Goal: Information Seeking & Learning: Check status

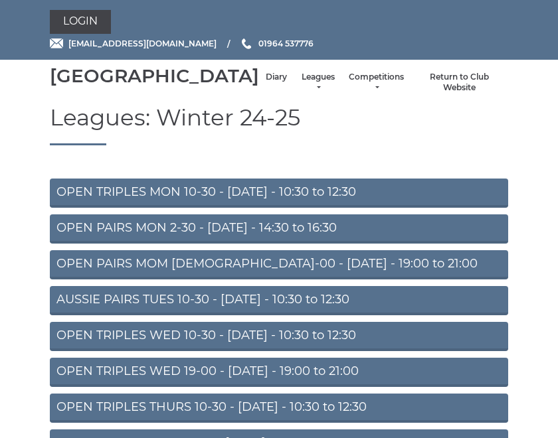
click at [266, 83] on link "Diary" at bounding box center [276, 77] width 21 height 11
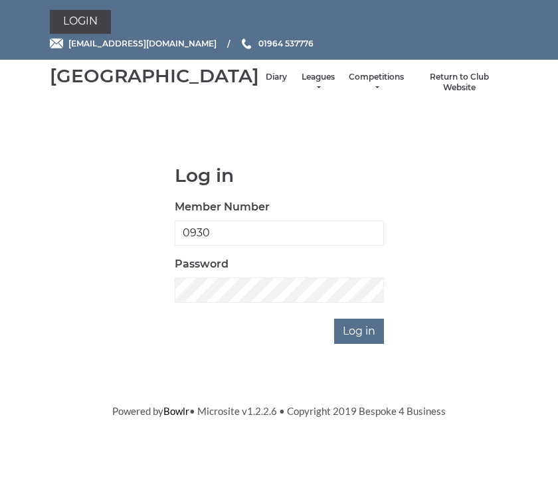
type input "0930"
click at [360, 344] on input "Log in" at bounding box center [359, 331] width 50 height 25
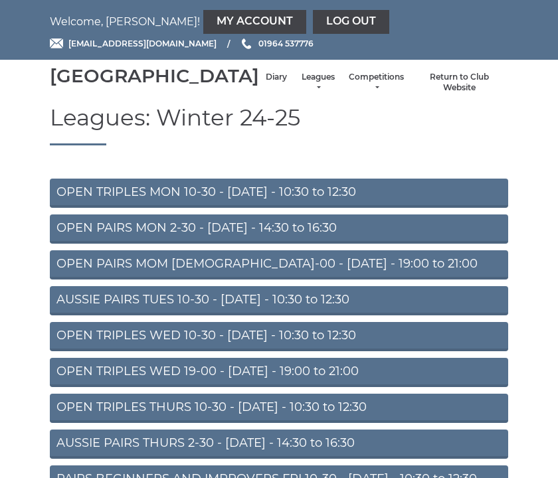
click at [210, 100] on div "Hornsea Bowls Centre Diary Leagues Club leagues - Winter 2025-6 Club leagues - …" at bounding box center [279, 82] width 478 height 35
click at [266, 83] on link "Diary" at bounding box center [276, 77] width 21 height 11
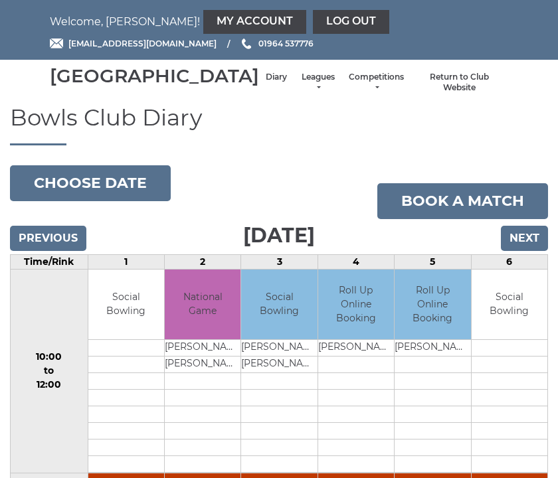
click at [536, 251] on input "Next" at bounding box center [524, 238] width 47 height 25
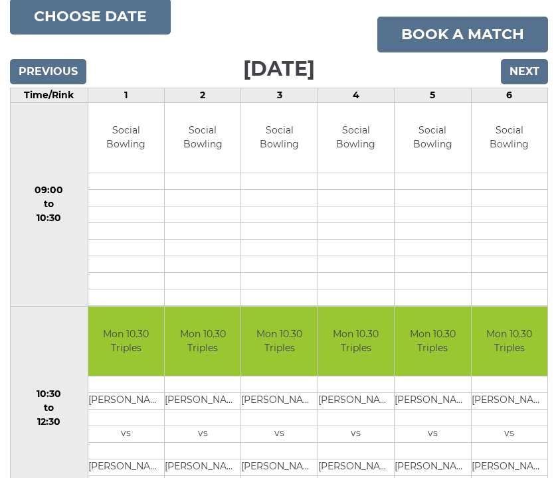
scroll to position [165, 0]
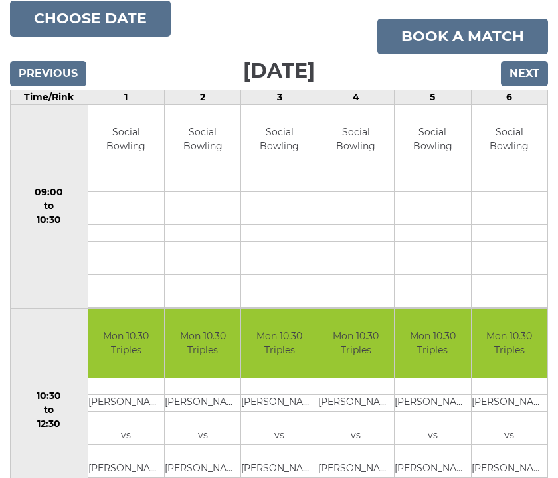
click at [534, 86] on input "Next" at bounding box center [524, 73] width 47 height 25
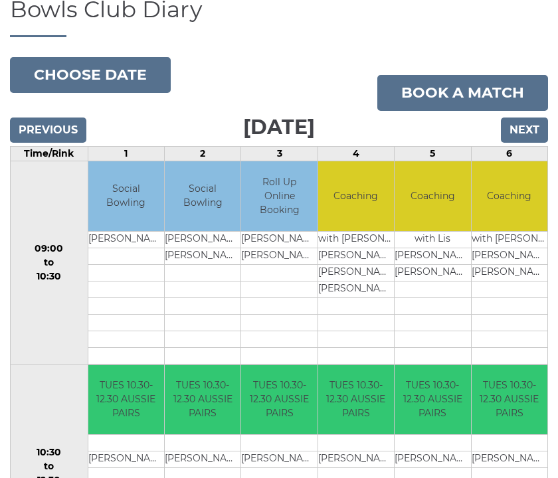
scroll to position [102, 0]
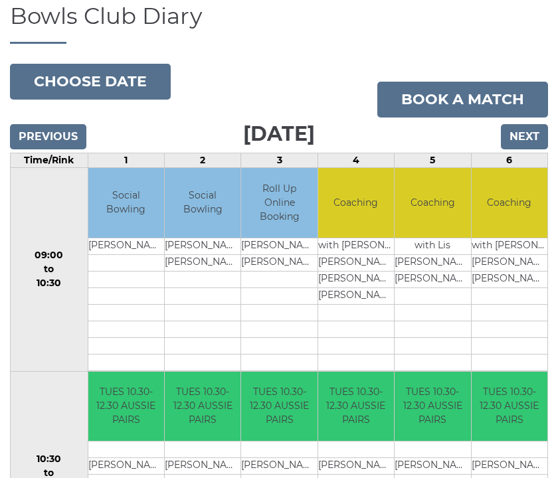
click at [538, 149] on input "Next" at bounding box center [524, 136] width 47 height 25
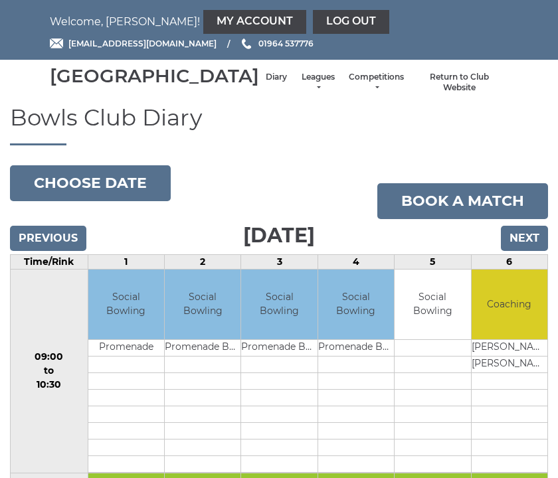
click at [536, 251] on input "Next" at bounding box center [524, 238] width 47 height 25
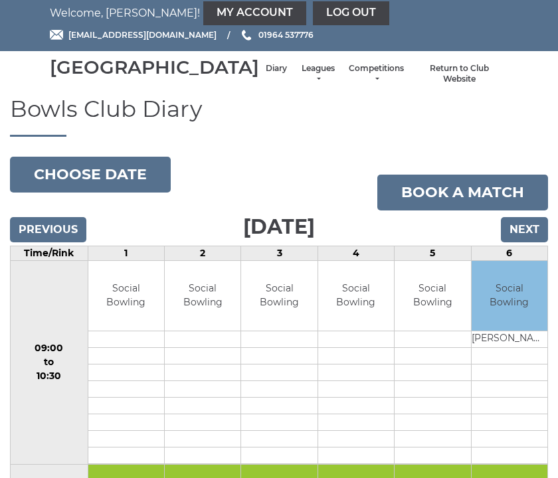
scroll to position [3, 0]
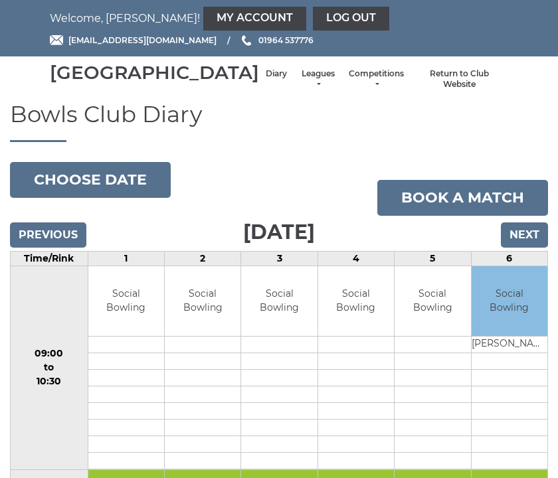
click at [529, 248] on input "Next" at bounding box center [524, 234] width 47 height 25
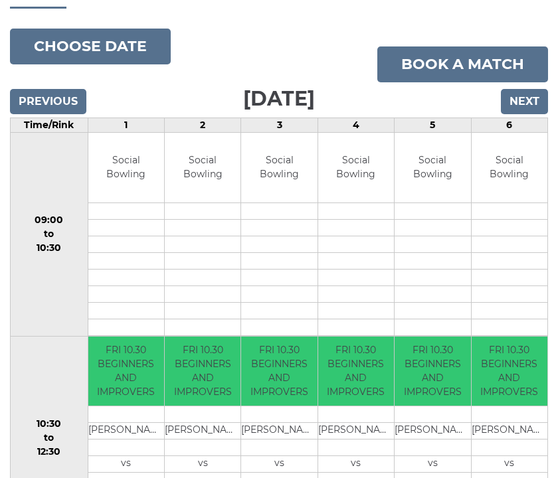
scroll to position [133, 0]
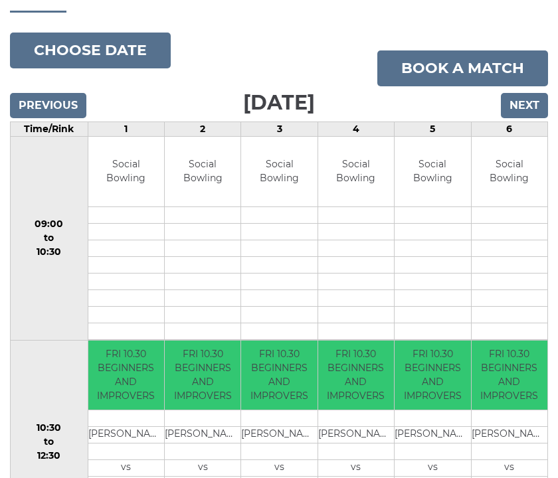
click at [534, 118] on input "Next" at bounding box center [524, 105] width 47 height 25
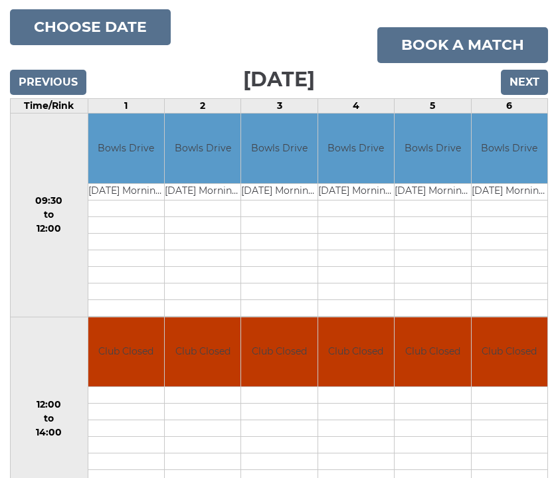
scroll to position [128, 0]
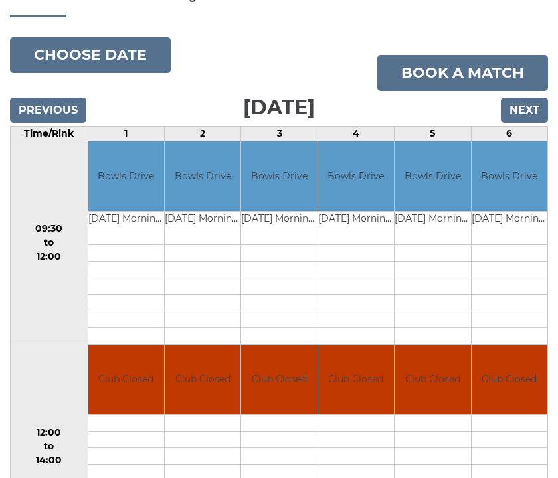
click at [540, 123] on input "Next" at bounding box center [524, 110] width 47 height 25
